Goal: Navigation & Orientation: Find specific page/section

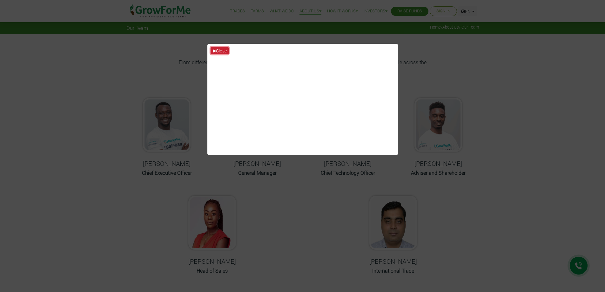
click at [217, 49] on button "Close" at bounding box center [220, 50] width 18 height 7
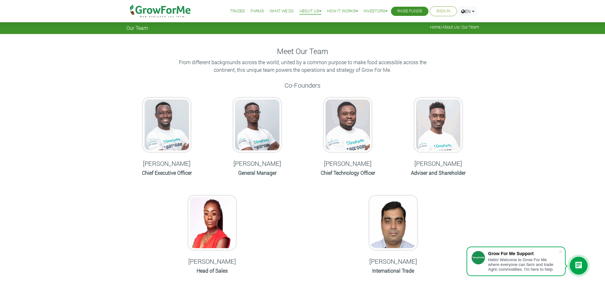
click at [236, 10] on link "Trades" at bounding box center [237, 11] width 15 height 7
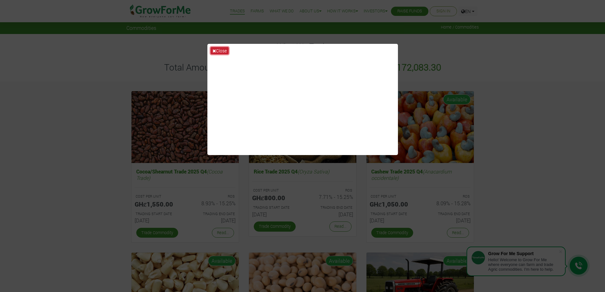
click at [215, 51] on icon at bounding box center [214, 51] width 3 height 4
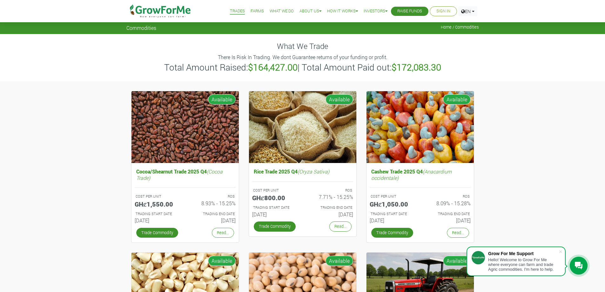
click at [251, 12] on link "Farms" at bounding box center [257, 11] width 13 height 7
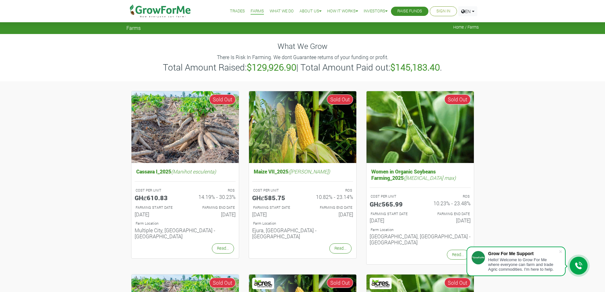
click at [234, 9] on link "Trades" at bounding box center [237, 11] width 15 height 7
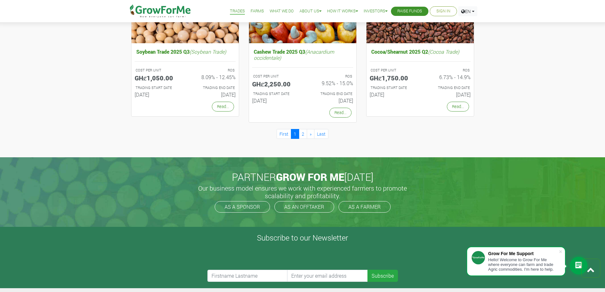
scroll to position [810, 0]
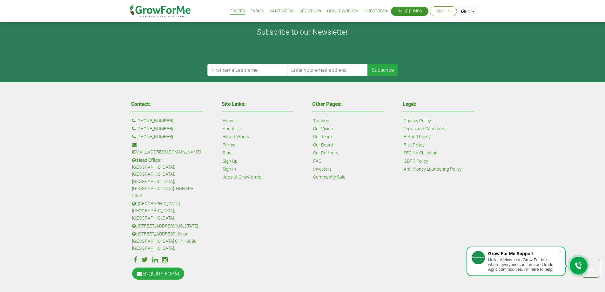
click at [153, 256] on icon at bounding box center [155, 259] width 6 height 7
